Goal: Task Accomplishment & Management: Complete application form

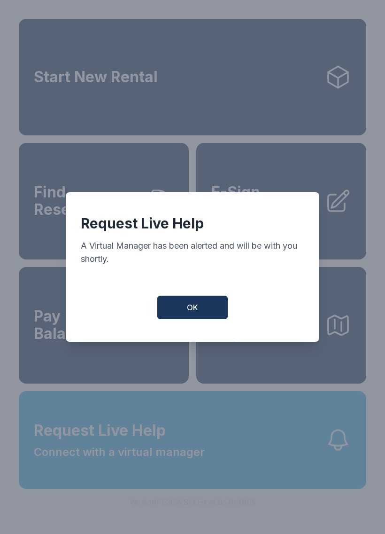
click at [183, 304] on button "OK" at bounding box center [192, 306] width 70 height 23
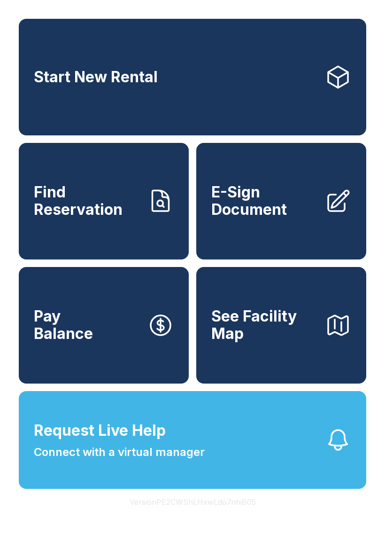
click at [111, 460] on span "Connect with a virtual manager" at bounding box center [119, 451] width 171 height 17
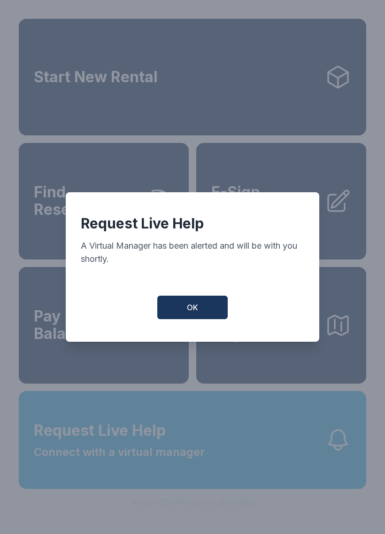
click at [185, 313] on button "OK" at bounding box center [192, 306] width 70 height 23
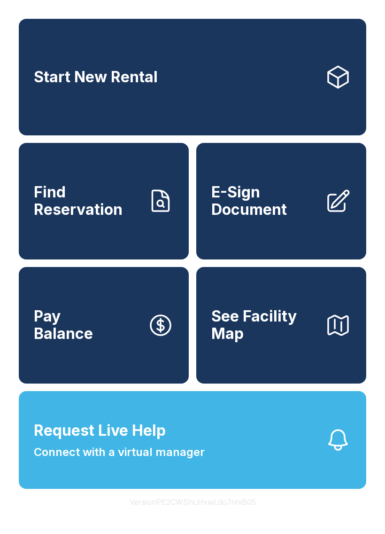
click at [147, 460] on span "Connect with a virtual manager" at bounding box center [119, 451] width 171 height 17
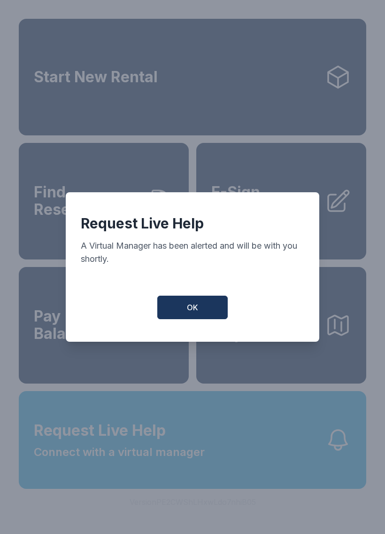
click at [199, 319] on button "OK" at bounding box center [192, 306] width 70 height 23
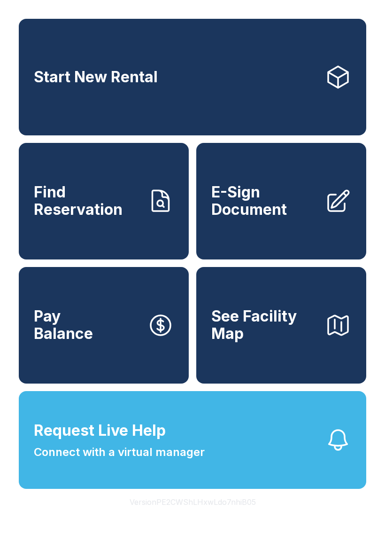
click at [201, 447] on span "Request Live Help Connect with a virtual manager" at bounding box center [119, 439] width 171 height 41
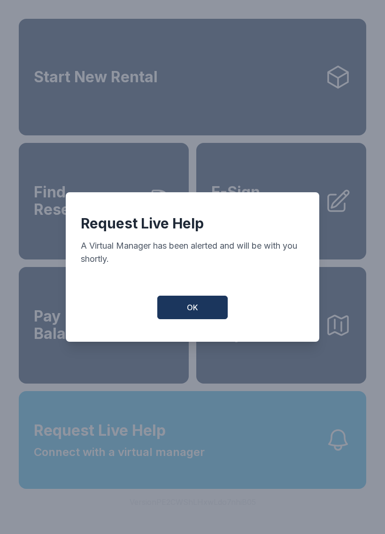
click at [190, 309] on span "OK" at bounding box center [192, 307] width 11 height 11
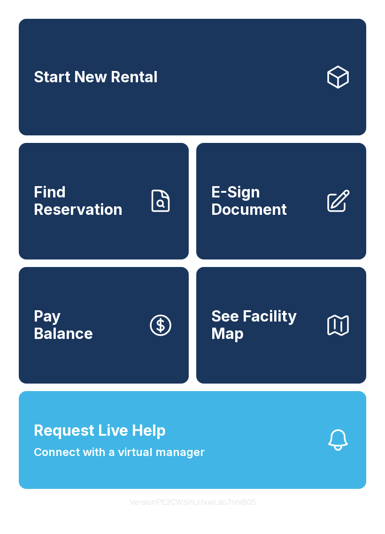
click at [10, 31] on div "Start New Rental Find Reservation E-Sign Document Pay Balance See Facility Map …" at bounding box center [192, 267] width 385 height 534
click at [120, 488] on button "Request Live Help Connect with a virtual manager" at bounding box center [193, 440] width 348 height 98
click at [293, 218] on span "E-Sign Document" at bounding box center [264, 201] width 106 height 34
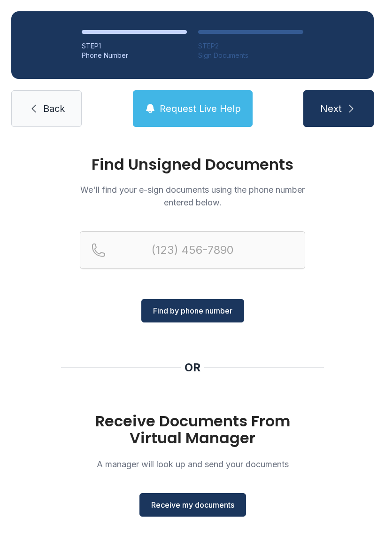
click at [208, 511] on button "Receive my documents" at bounding box center [192, 504] width 107 height 23
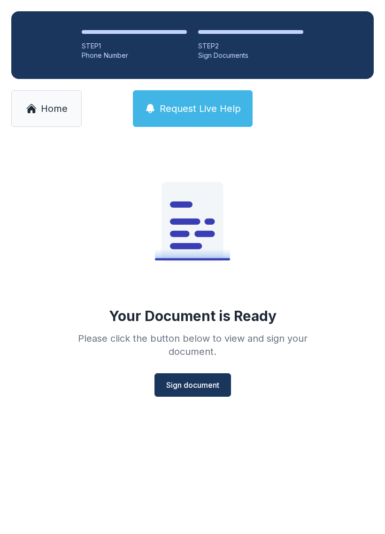
click at [204, 386] on span "Sign document" at bounding box center [192, 384] width 53 height 11
click at [208, 385] on span "Sign document" at bounding box center [192, 384] width 53 height 11
click at [32, 121] on link "Home" at bounding box center [46, 108] width 70 height 37
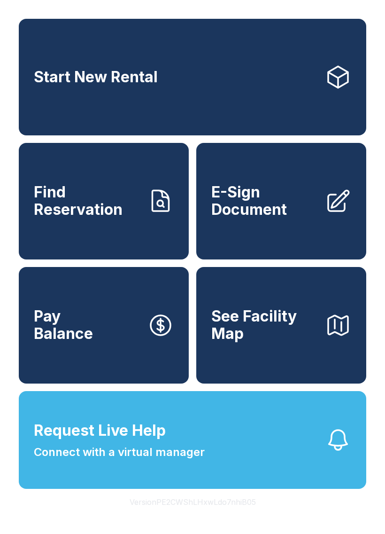
click at [216, 453] on button "Request Live Help Connect with a virtual manager" at bounding box center [193, 440] width 348 height 98
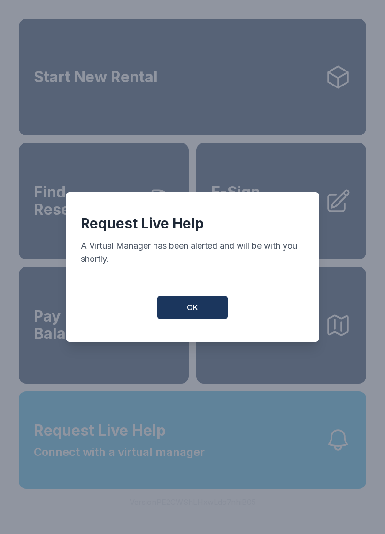
click at [200, 308] on button "OK" at bounding box center [192, 306] width 70 height 23
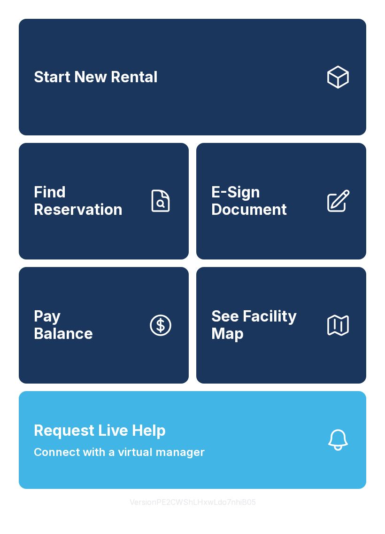
click at [145, 488] on button "Request Live Help Connect with a virtual manager" at bounding box center [193, 440] width 348 height 98
click at [163, 409] on div "Start New Rental Find Reservation E-Sign Document Pay Balance See Facility Map …" at bounding box center [193, 254] width 348 height 470
click at [218, 415] on button "Request Live Help Connect with a virtual manager" at bounding box center [193, 440] width 348 height 98
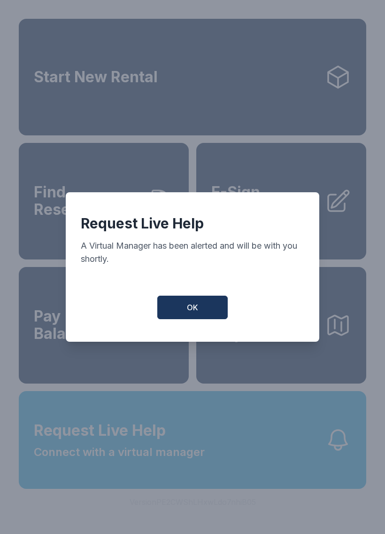
click at [200, 298] on div "Request Live Help A Virtual Manager has been alerted and will be with you short…" at bounding box center [193, 266] width 254 height 149
click at [209, 309] on button "OK" at bounding box center [192, 306] width 70 height 23
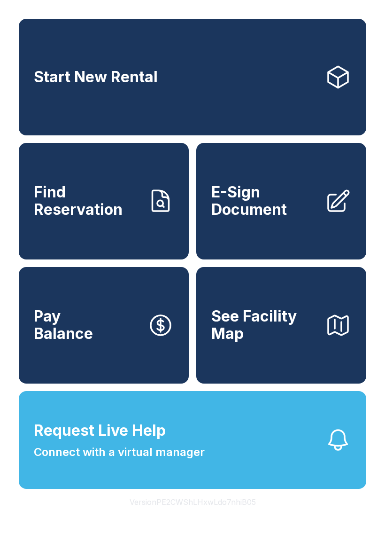
click at [117, 205] on span "Find Reservation" at bounding box center [87, 201] width 106 height 34
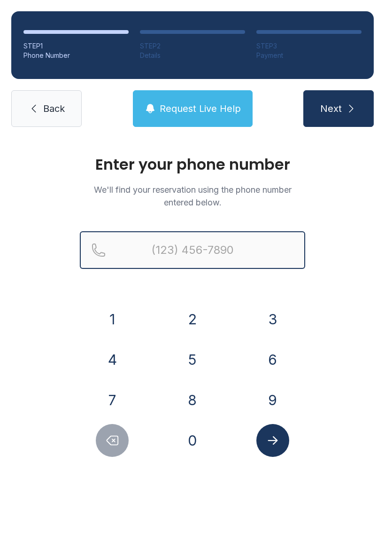
click at [164, 253] on input "Reservation phone number" at bounding box center [192, 250] width 225 height 38
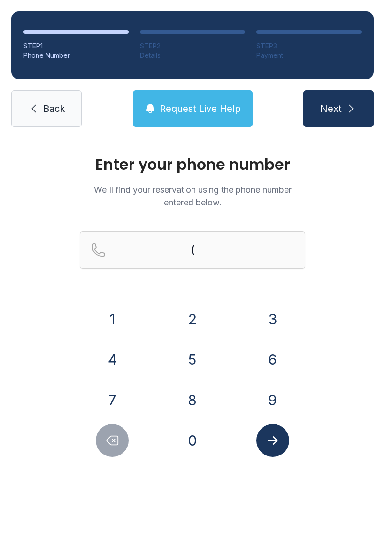
click at [191, 311] on button "2" at bounding box center [192, 318] width 33 height 33
click at [264, 310] on button "3" at bounding box center [272, 318] width 33 height 33
click at [271, 393] on button "9" at bounding box center [272, 399] width 33 height 33
click at [191, 354] on button "5" at bounding box center [192, 359] width 33 height 33
click at [264, 387] on button "9" at bounding box center [272, 399] width 33 height 33
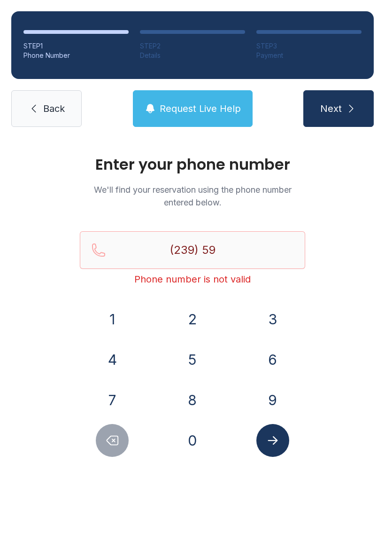
click at [192, 347] on button "5" at bounding box center [192, 359] width 33 height 33
click at [195, 387] on button "8" at bounding box center [192, 399] width 33 height 33
click at [269, 394] on button "9" at bounding box center [272, 399] width 33 height 33
click at [270, 394] on button "9" at bounding box center [272, 399] width 33 height 33
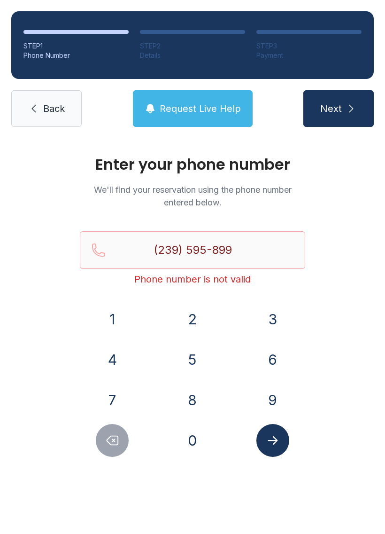
type input "[PHONE_NUMBER]"
click at [342, 110] on button "Next" at bounding box center [338, 108] width 70 height 37
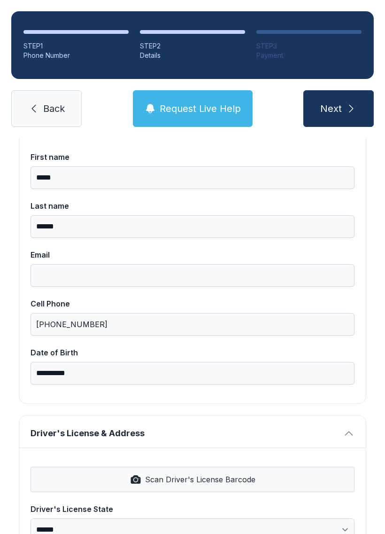
scroll to position [90, 0]
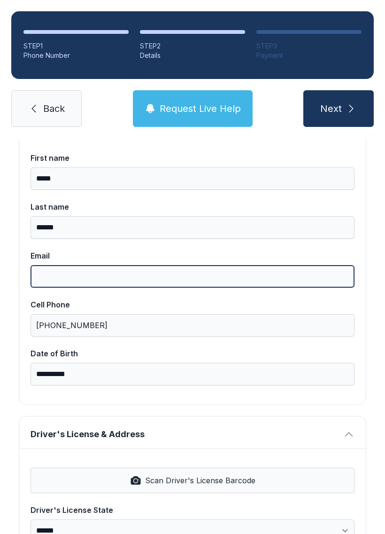
click at [74, 265] on input "Email" at bounding box center [193, 276] width 324 height 23
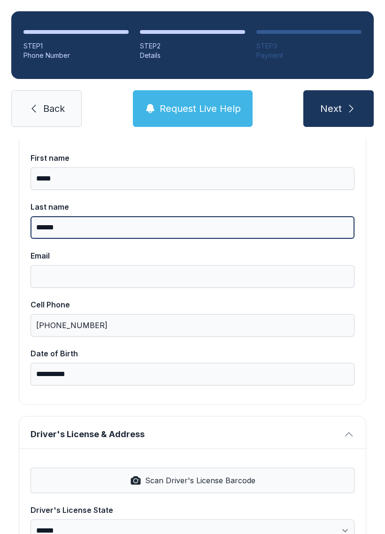
click at [187, 232] on input "******" at bounding box center [193, 227] width 324 height 23
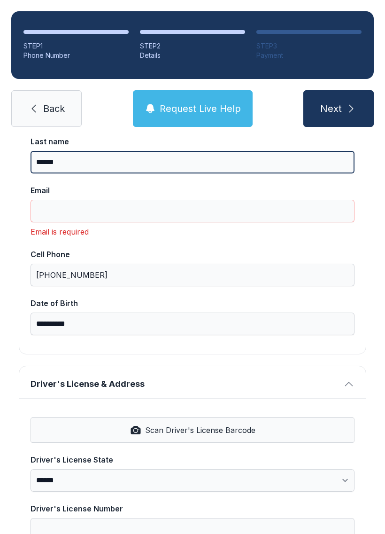
scroll to position [157, 0]
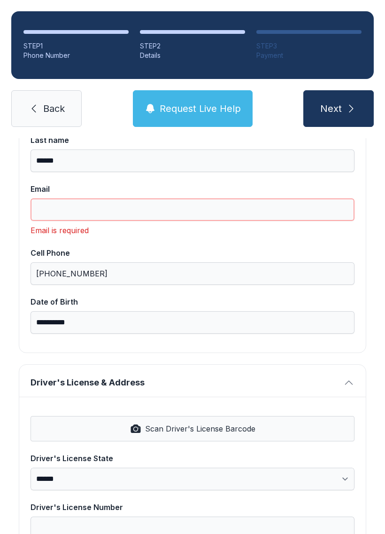
click at [73, 201] on input "Email" at bounding box center [193, 209] width 324 height 23
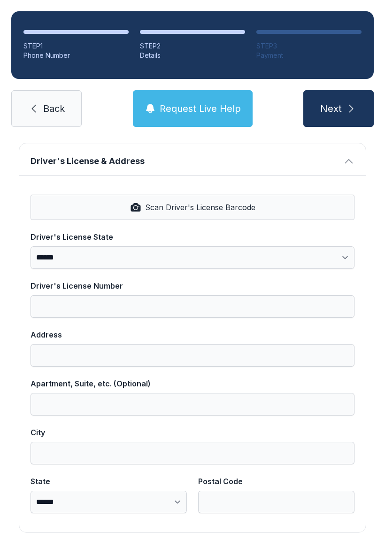
scroll to position [365, 0]
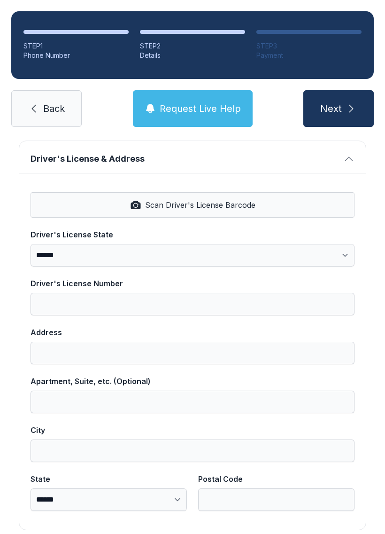
type input "**********"
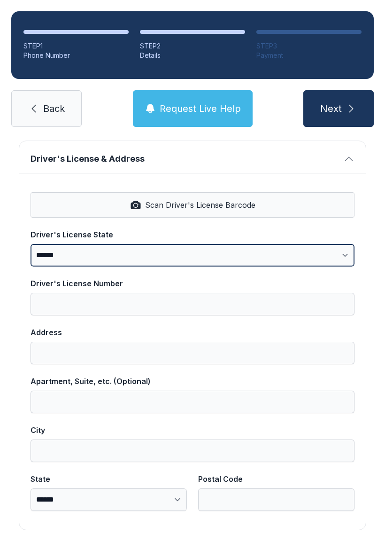
click at [59, 257] on select "**********" at bounding box center [193, 255] width 324 height 23
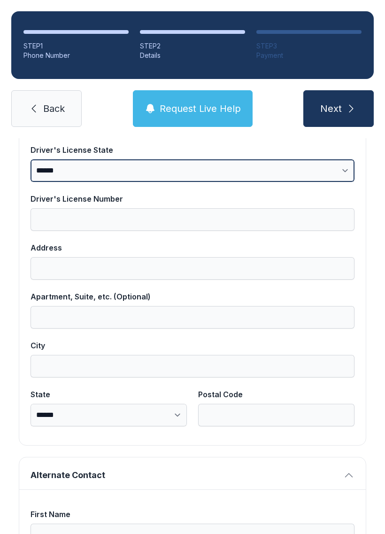
scroll to position [452, 0]
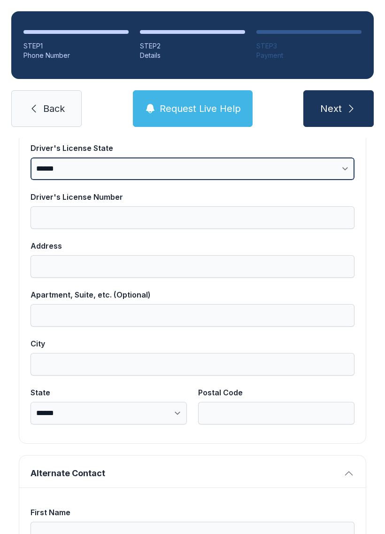
click at [348, 166] on select "**********" at bounding box center [193, 168] width 324 height 23
select select "**"
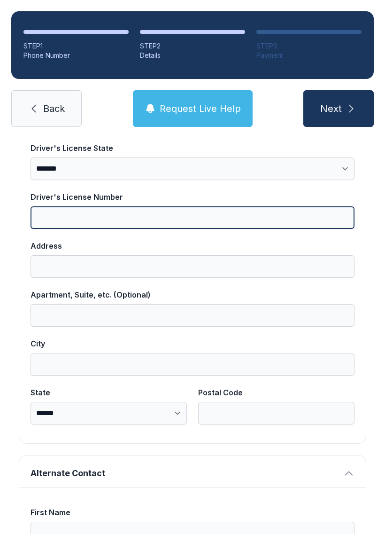
click at [69, 210] on input "Driver's License Number" at bounding box center [193, 217] width 324 height 23
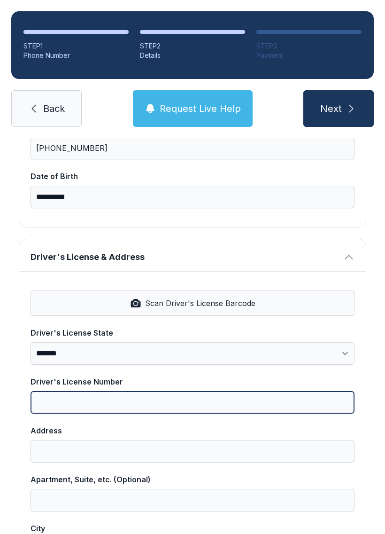
scroll to position [252, 0]
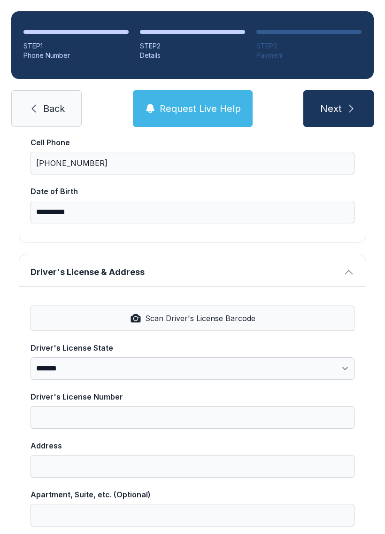
click at [150, 308] on button "Scan Driver's License Barcode" at bounding box center [193, 317] width 324 height 25
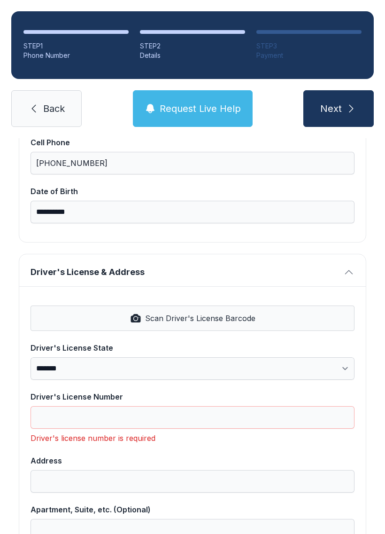
type input "**********"
select select "**"
type input "*****"
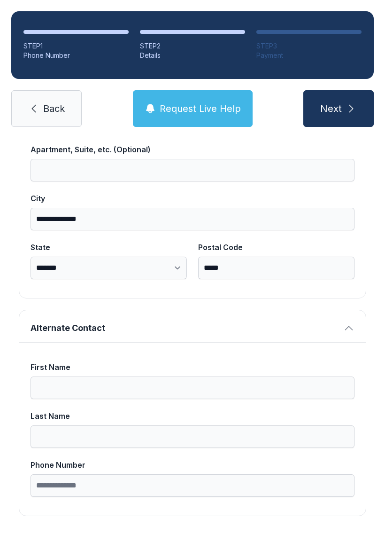
scroll to position [596, 0]
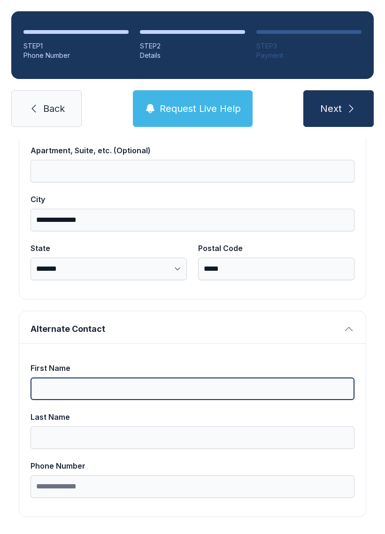
click at [64, 380] on input "First Name" at bounding box center [193, 388] width 324 height 23
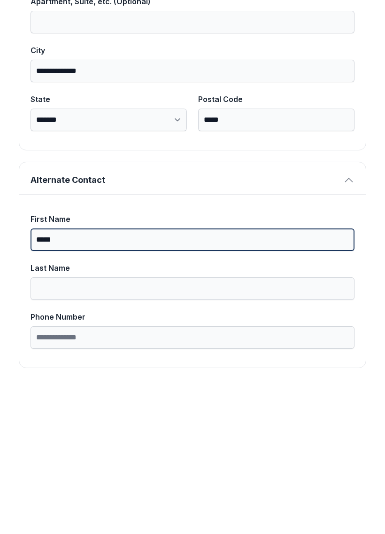
type input "*****"
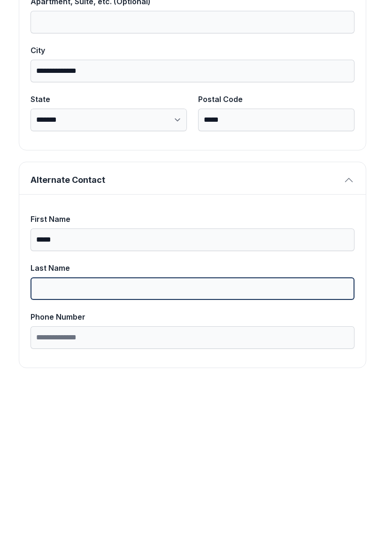
click at [69, 426] on input "Last Name" at bounding box center [193, 437] width 324 height 23
type input "******"
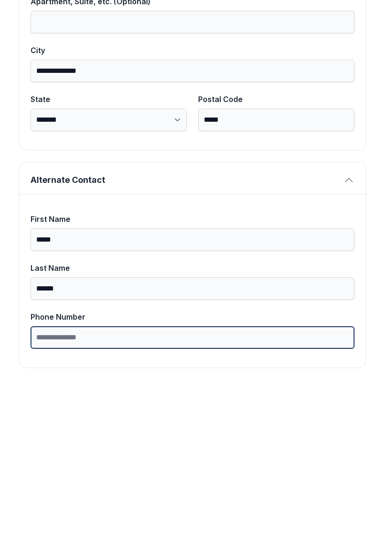
click at [59, 475] on input "Phone Number" at bounding box center [193, 486] width 324 height 23
type input "**********"
click at [338, 90] on button "Next" at bounding box center [338, 108] width 70 height 37
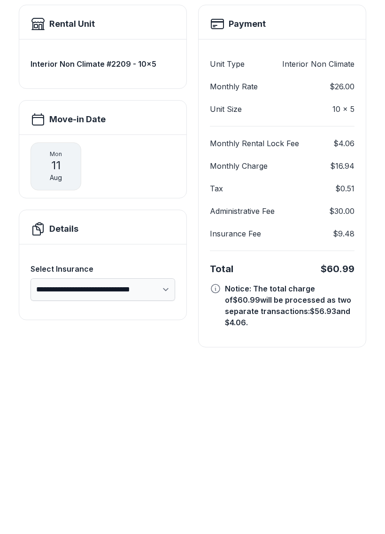
scroll to position [5, 0]
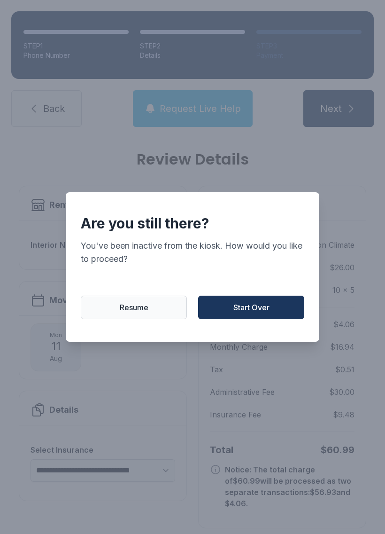
click at [144, 301] on button "Resume" at bounding box center [134, 306] width 106 height 23
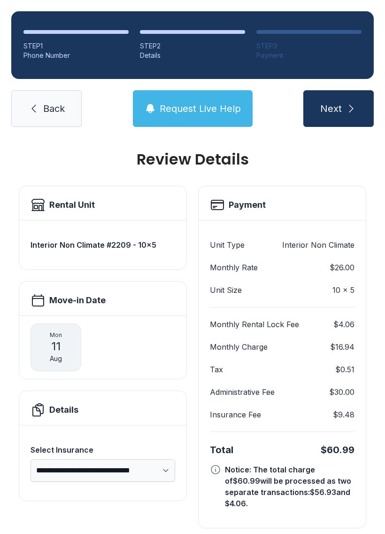
click at [62, 90] on link "Back" at bounding box center [46, 108] width 70 height 37
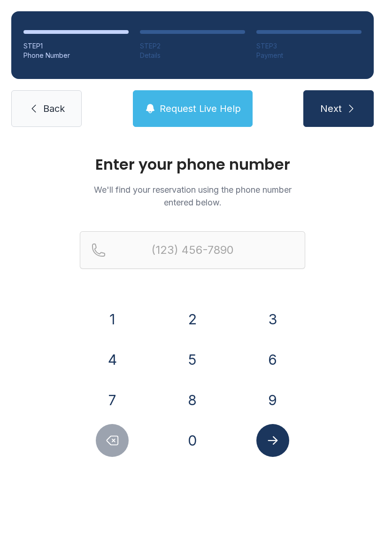
click at [61, 74] on ol "STEP 1 Phone Number STEP 2 Details STEP 3 Payment" at bounding box center [192, 45] width 363 height 68
click at [58, 113] on span "Back" at bounding box center [54, 108] width 22 height 13
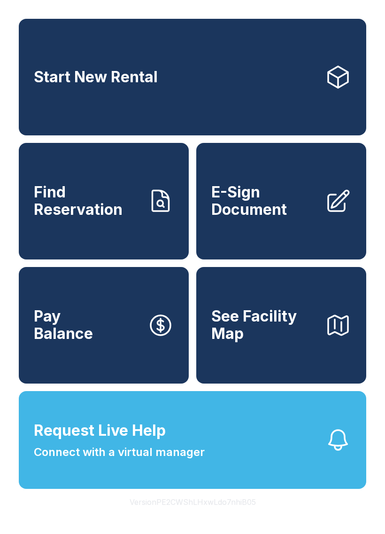
click at [58, 113] on link "Start New Rental" at bounding box center [193, 77] width 348 height 116
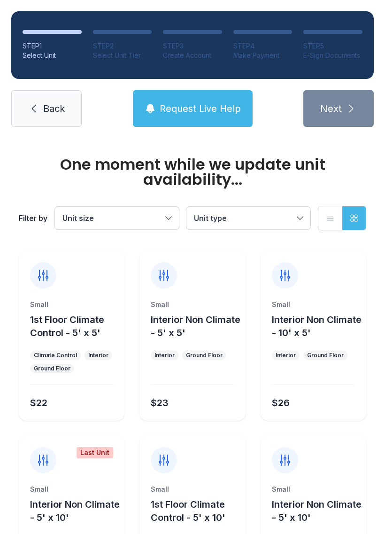
click at [61, 104] on span "Back" at bounding box center [54, 108] width 22 height 13
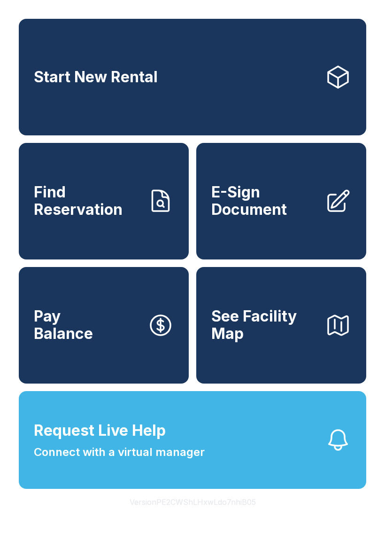
click at [317, 209] on span "E-Sign Document" at bounding box center [264, 201] width 106 height 34
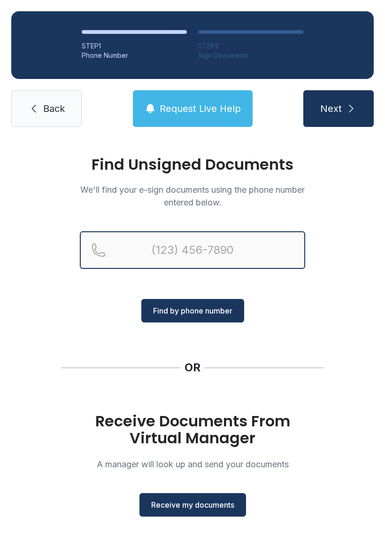
click at [144, 242] on input "Reservation phone number" at bounding box center [192, 250] width 225 height 38
type input "[PHONE_NUMBER]"
click at [338, 108] on button "Next" at bounding box center [338, 108] width 70 height 37
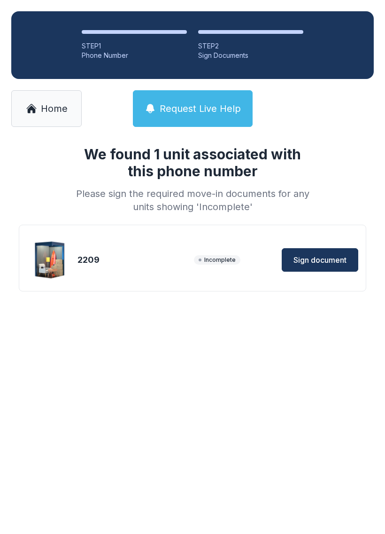
click at [330, 257] on span "Sign document" at bounding box center [320, 259] width 53 height 11
